Goal: Book appointment/travel/reservation

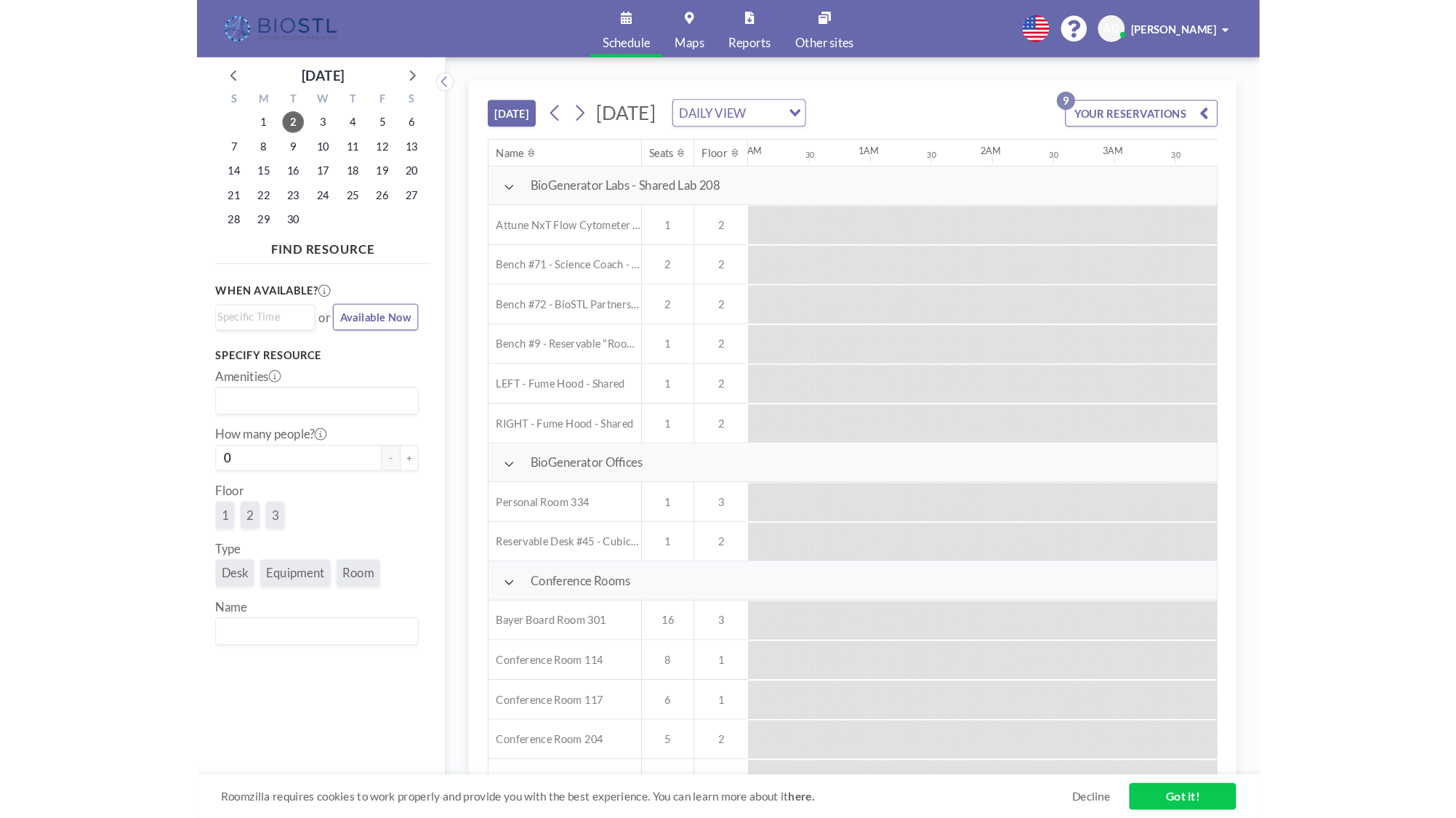
scroll to position [0, 1454]
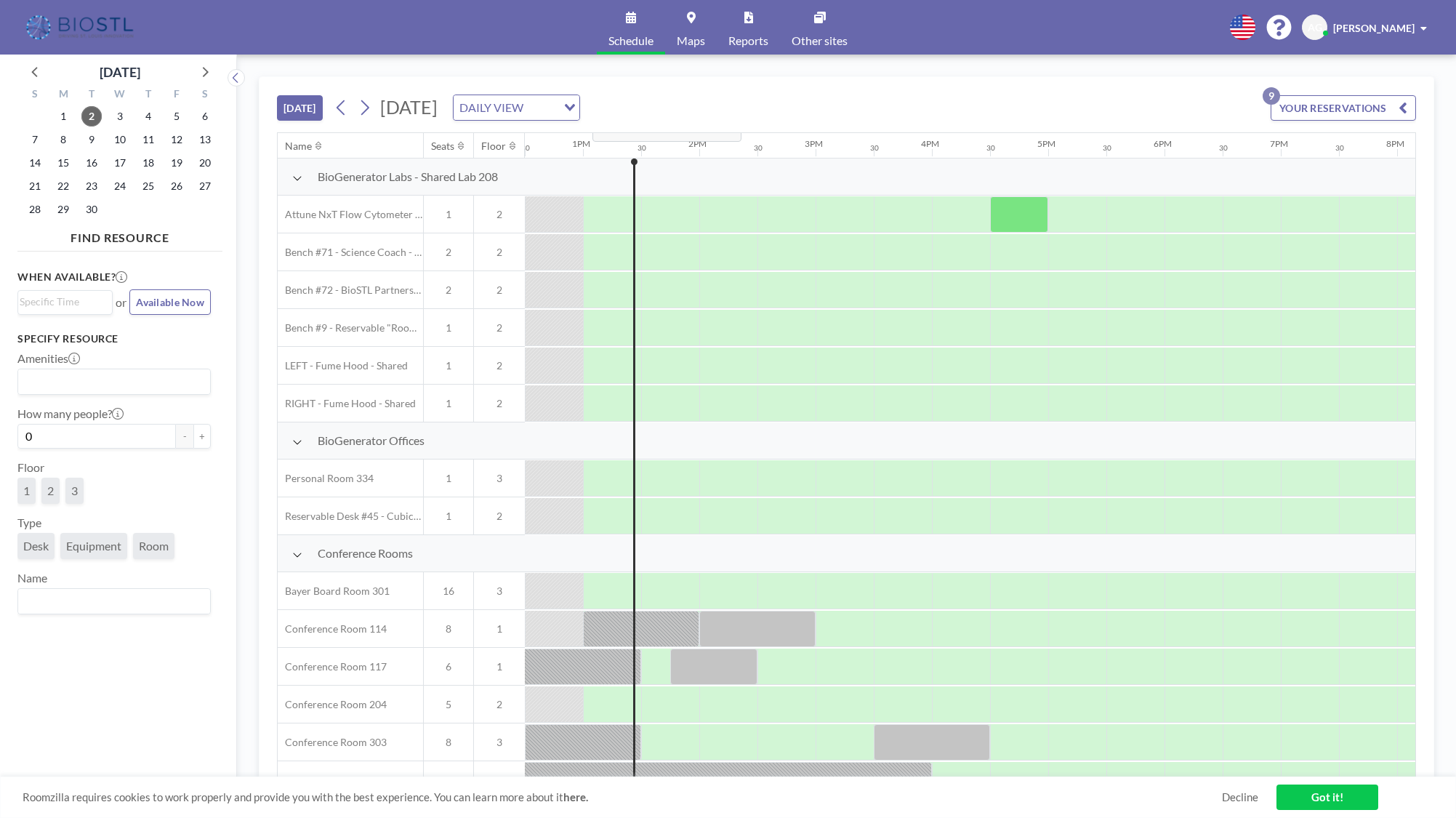
click at [438, 101] on span "[DATE]" at bounding box center [408, 106] width 58 height 22
click at [369, 105] on icon at bounding box center [365, 108] width 8 height 15
click at [368, 105] on icon at bounding box center [365, 107] width 14 height 22
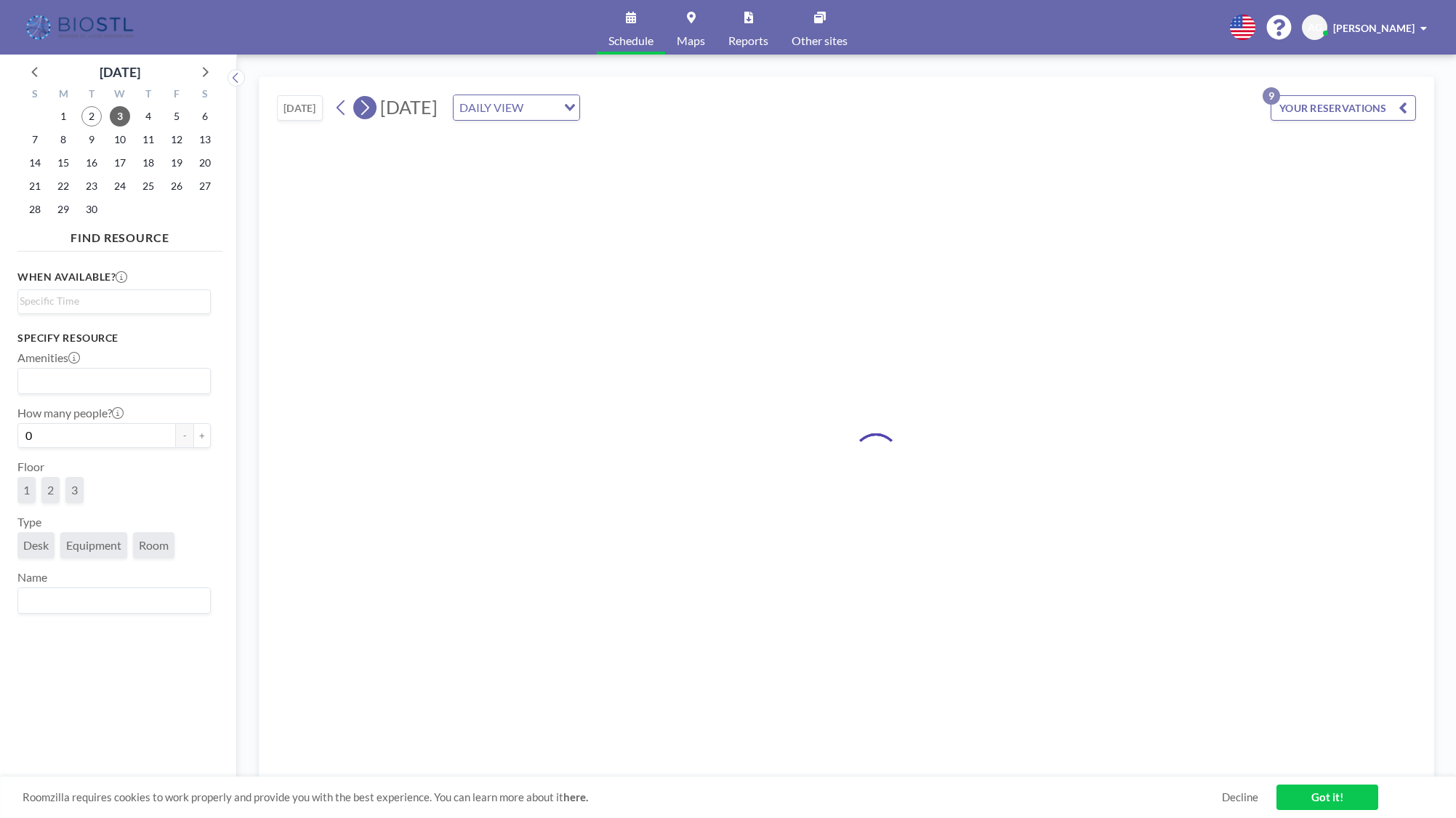
click at [368, 105] on icon at bounding box center [365, 107] width 14 height 22
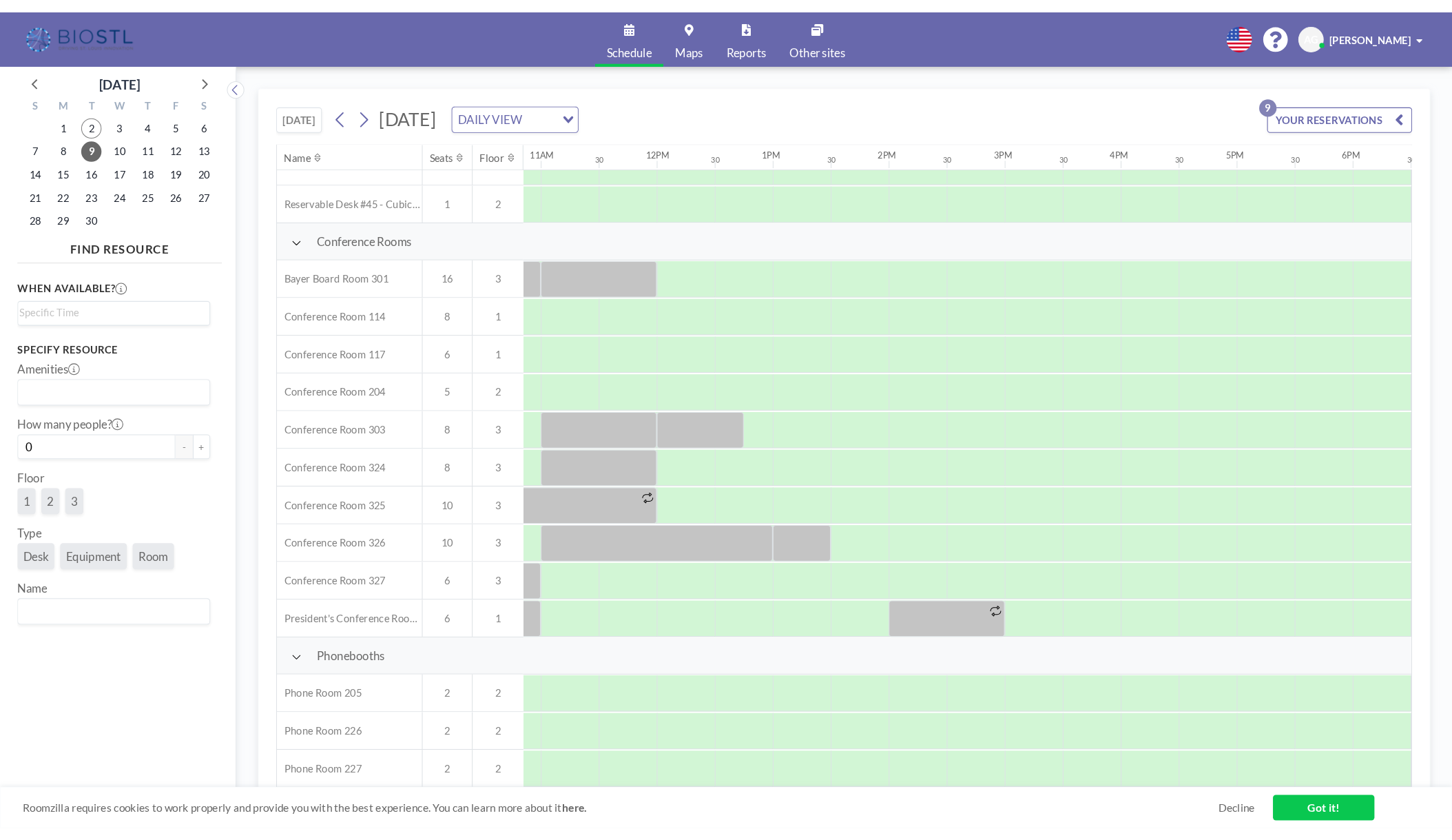
scroll to position [249, 1195]
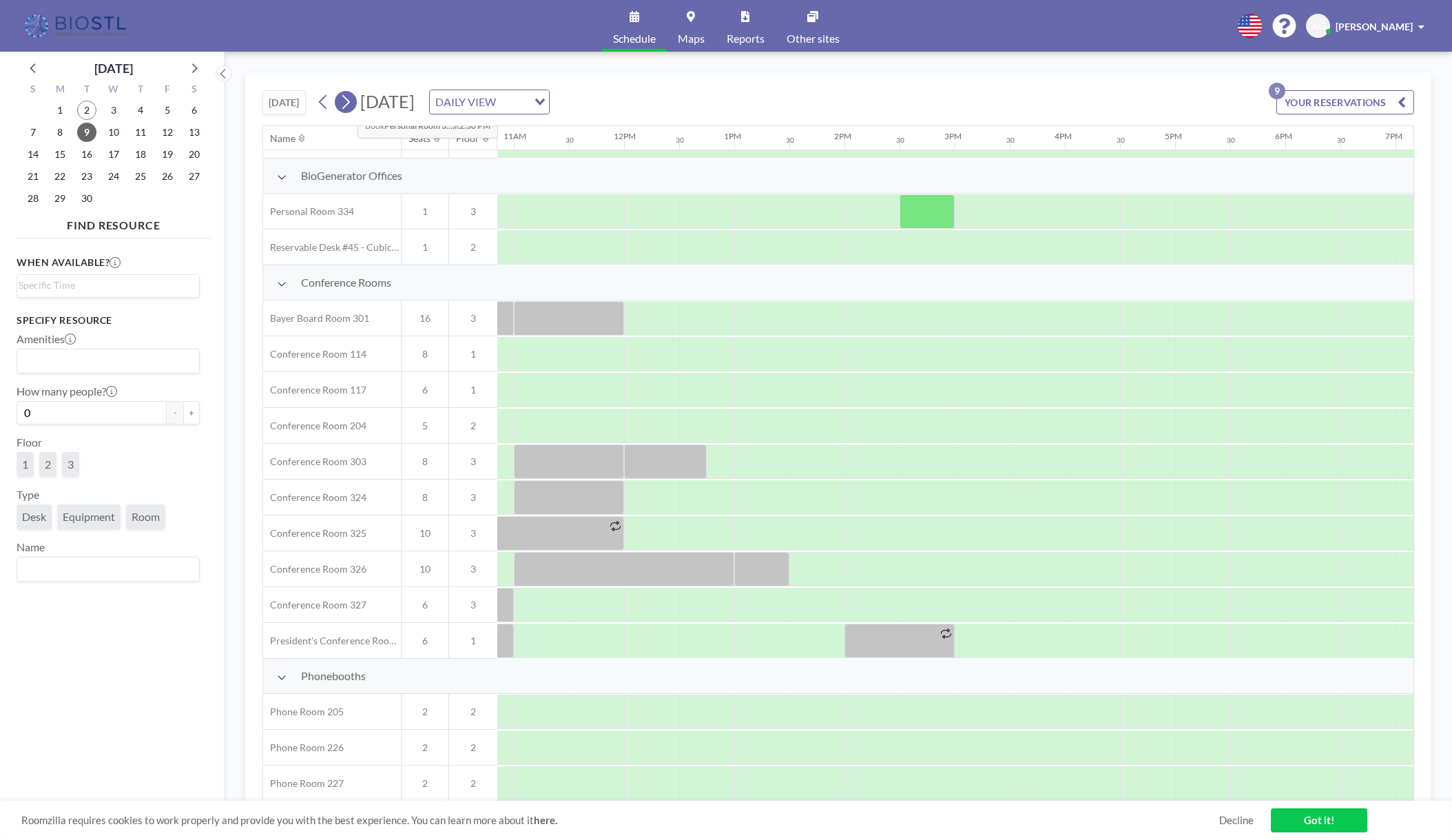
click at [348, 101] on icon at bounding box center [346, 101] width 13 height 21
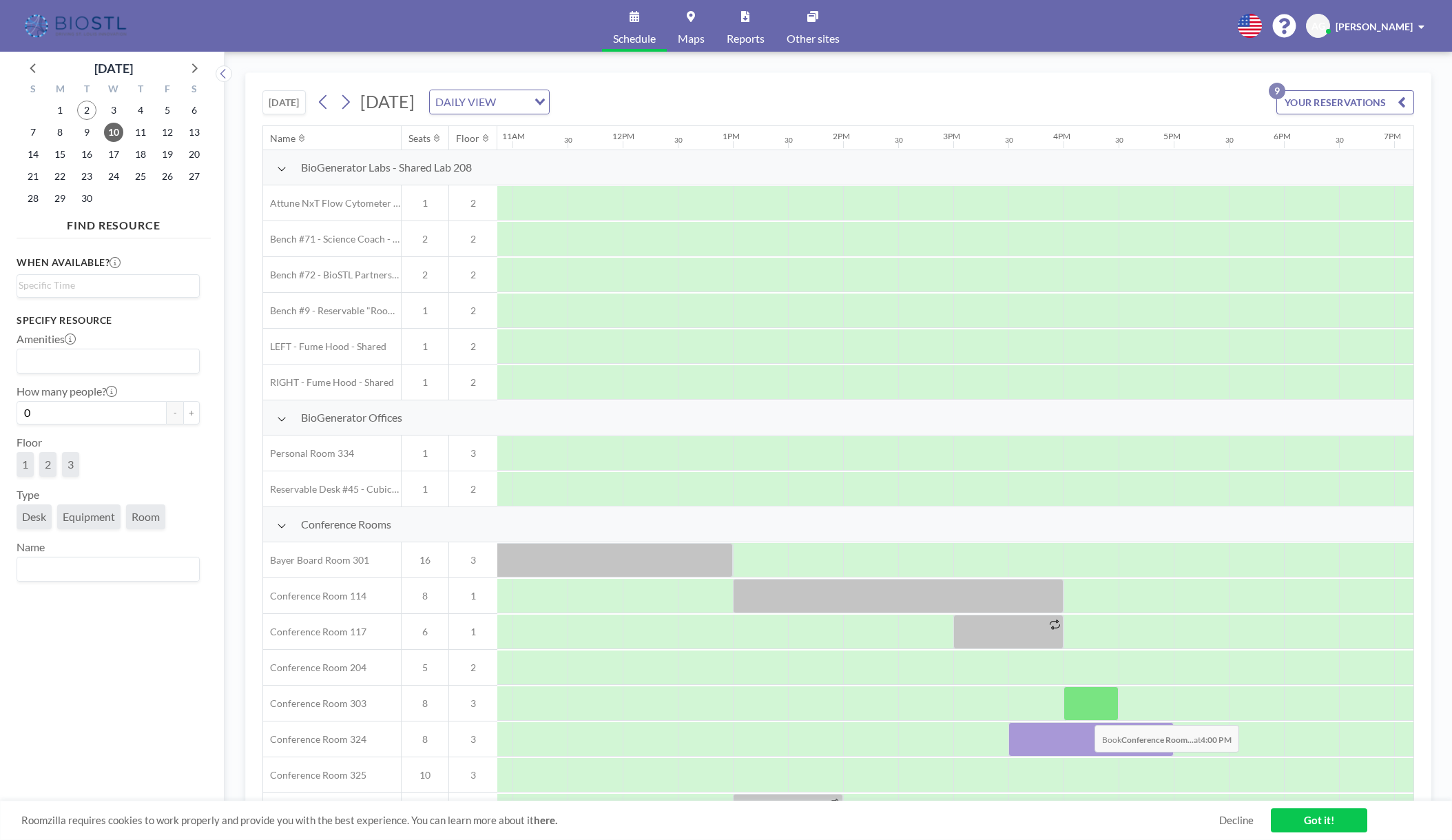
scroll to position [249, 1197]
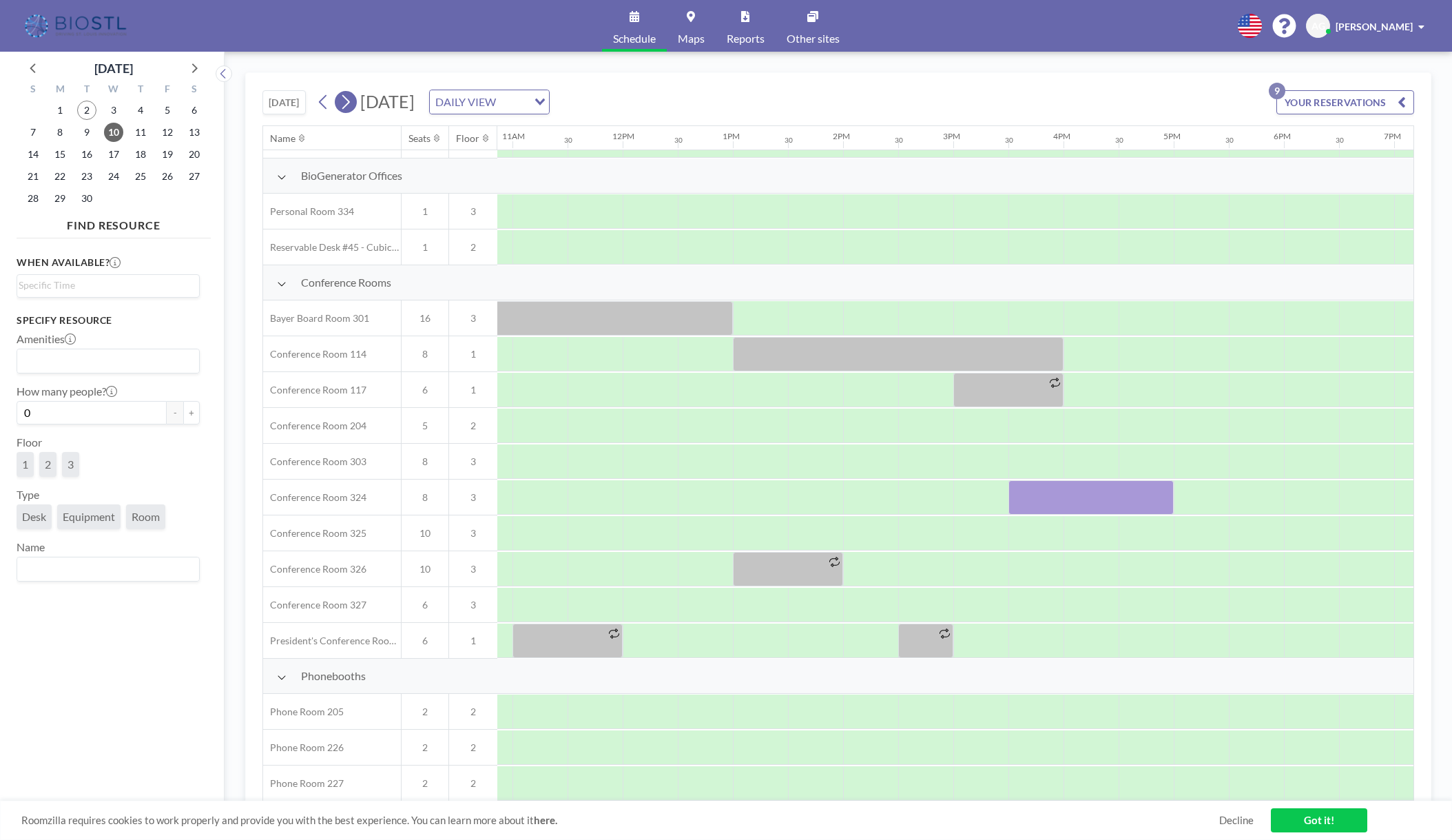
click at [352, 101] on icon at bounding box center [346, 101] width 13 height 21
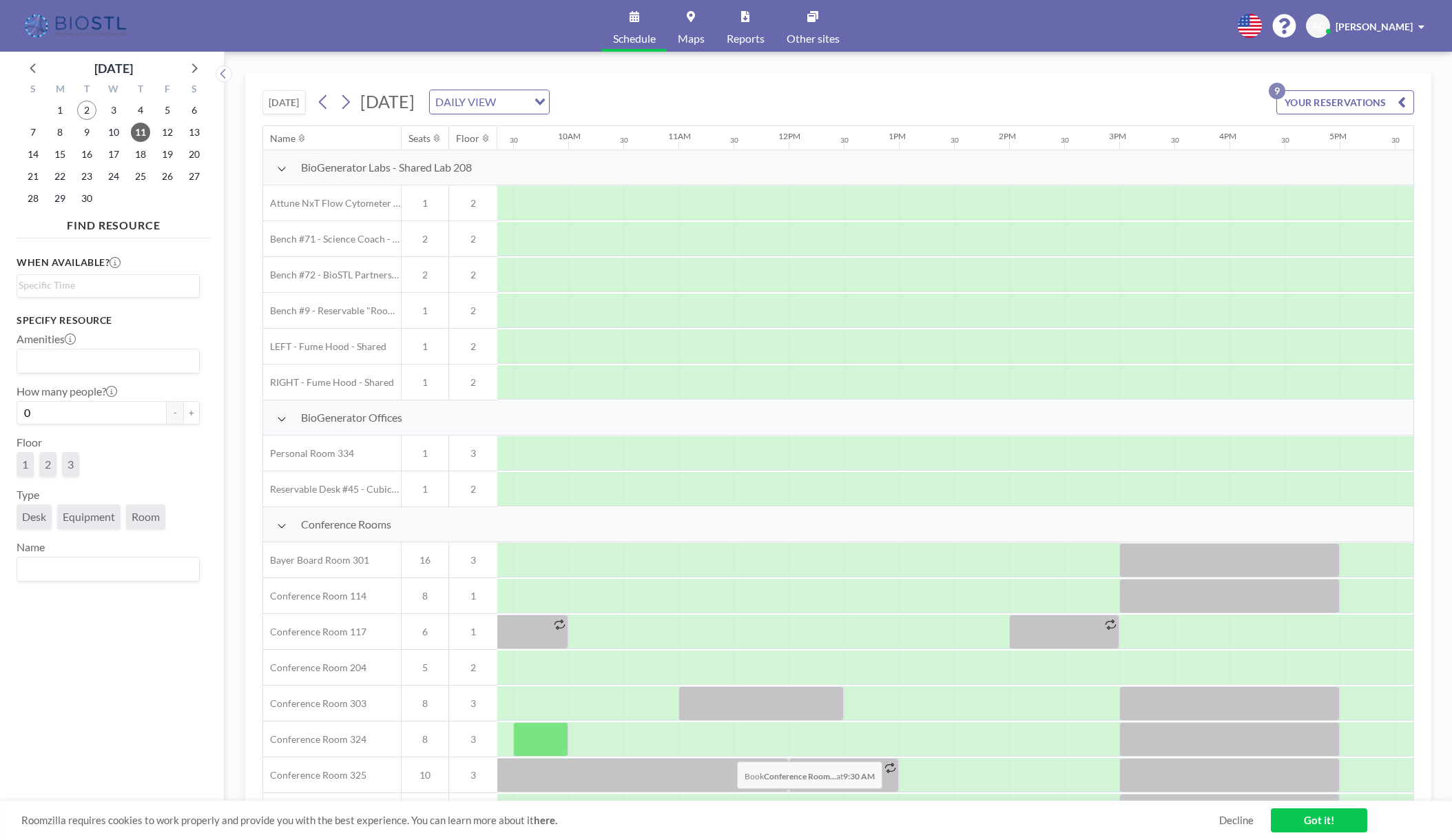
scroll to position [0, 1020]
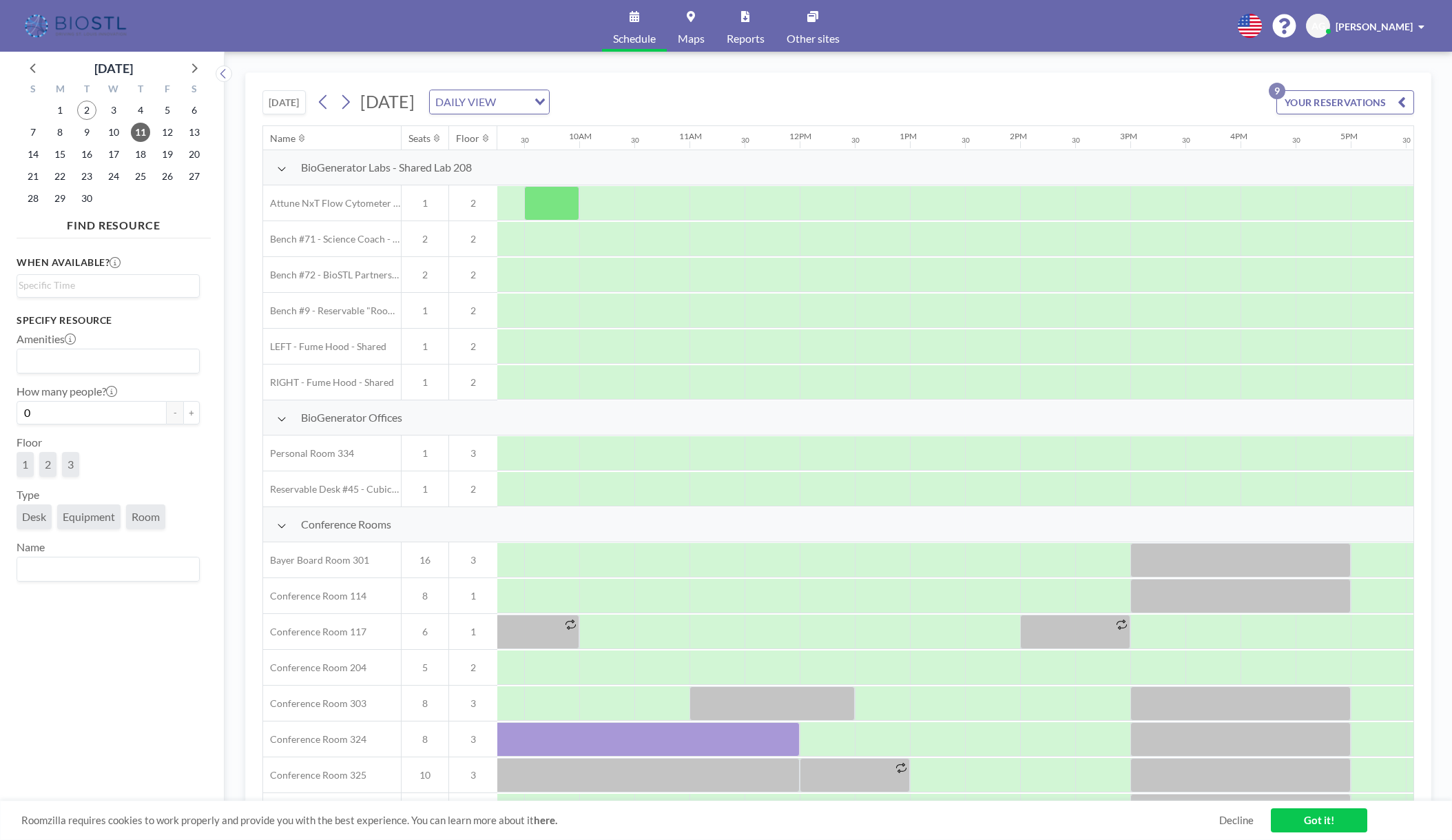
click at [109, 28] on img at bounding box center [77, 26] width 109 height 28
